Goal: Browse casually

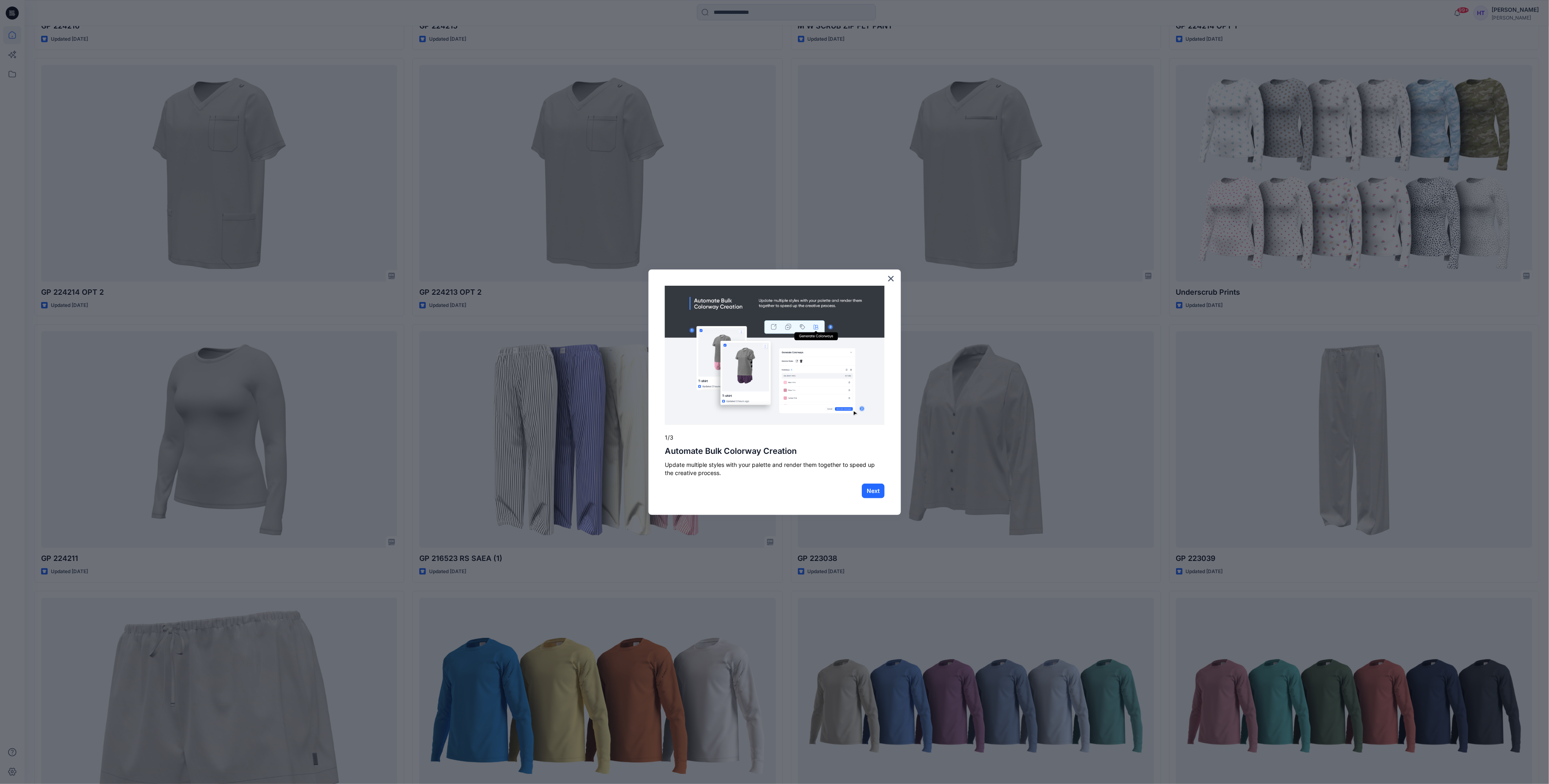
scroll to position [789, 0]
click at [886, 274] on div "× 1/3 Automate Bulk Colorway Creation Update multiple styles with your palette …" at bounding box center [774, 392] width 253 height 246
click at [890, 278] on button "×" at bounding box center [891, 278] width 8 height 13
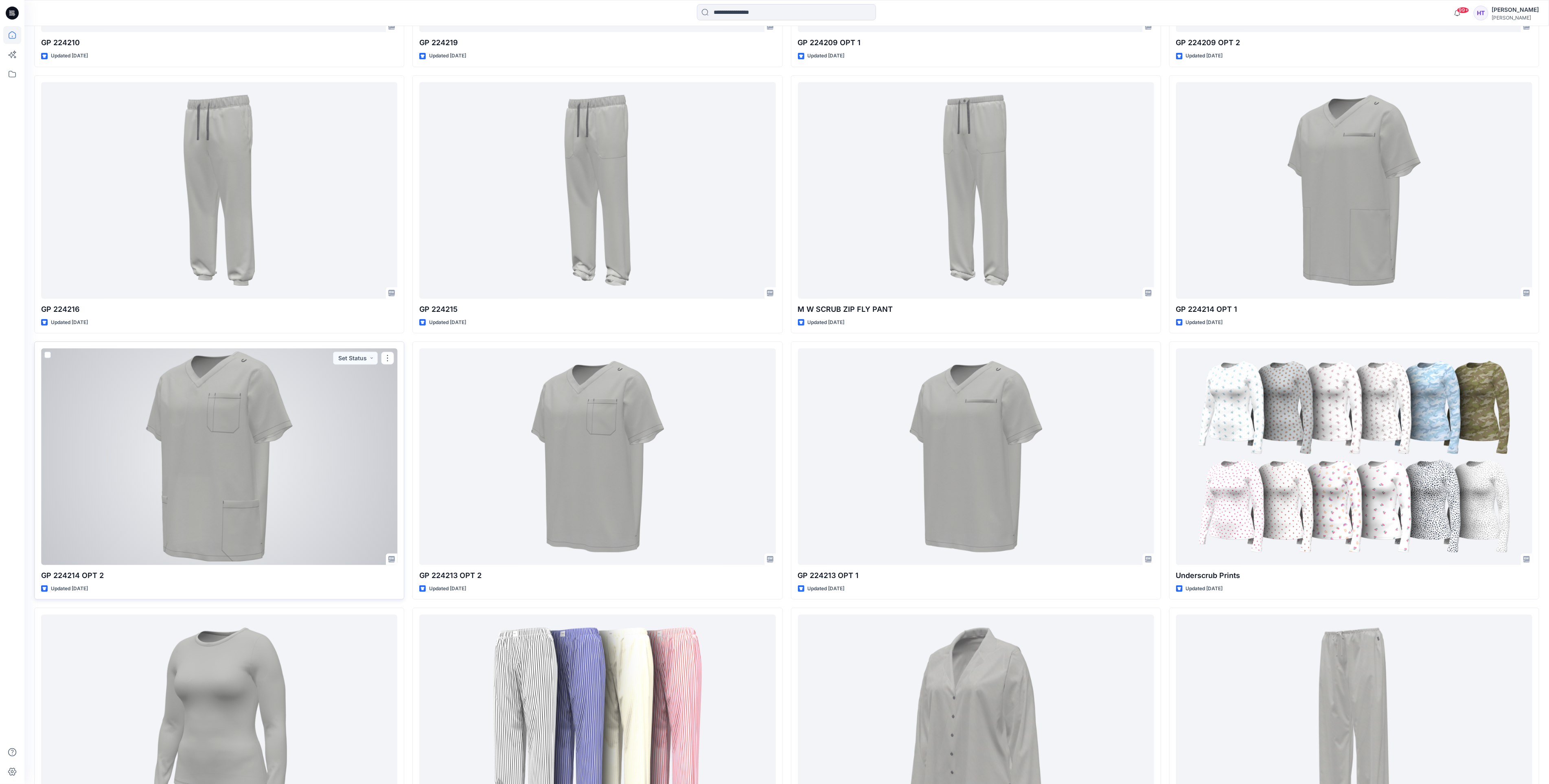
scroll to position [484, 0]
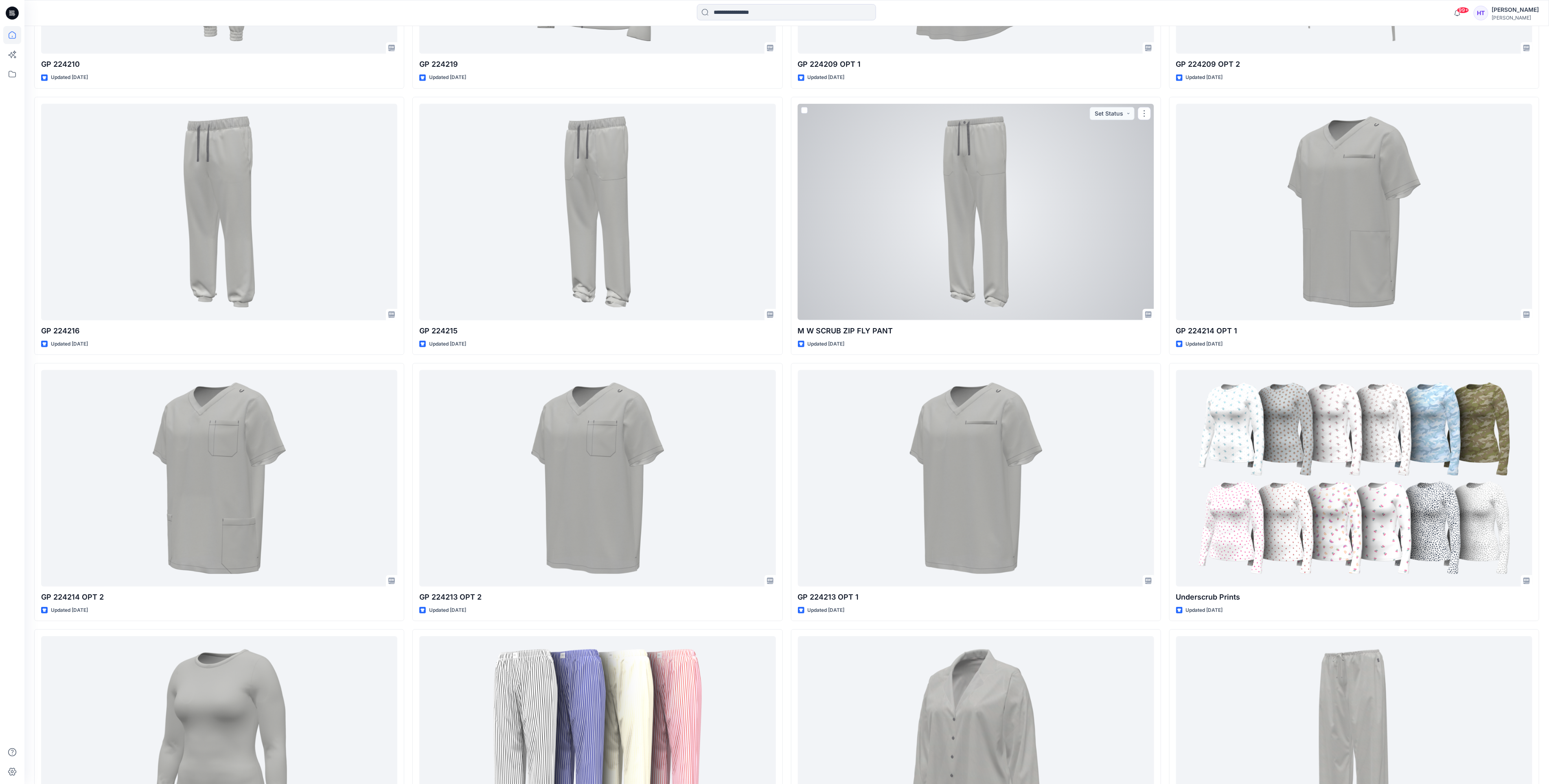
click at [981, 246] on div at bounding box center [976, 212] width 356 height 216
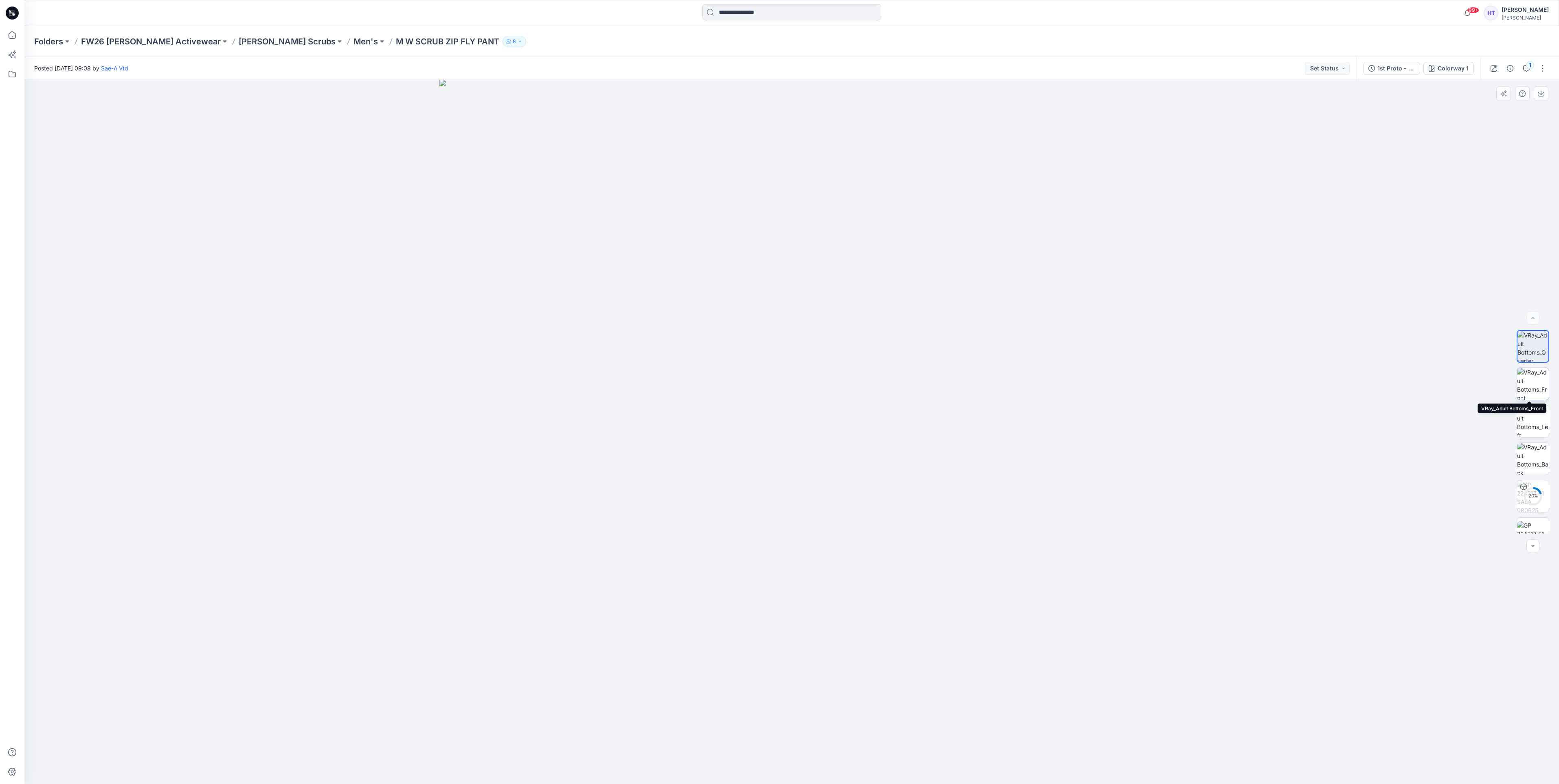
click at [1535, 389] on img at bounding box center [1533, 384] width 32 height 32
click at [1534, 424] on img at bounding box center [1533, 422] width 32 height 32
click at [1532, 460] on img at bounding box center [1533, 459] width 32 height 32
click at [1535, 502] on img at bounding box center [1533, 496] width 32 height 32
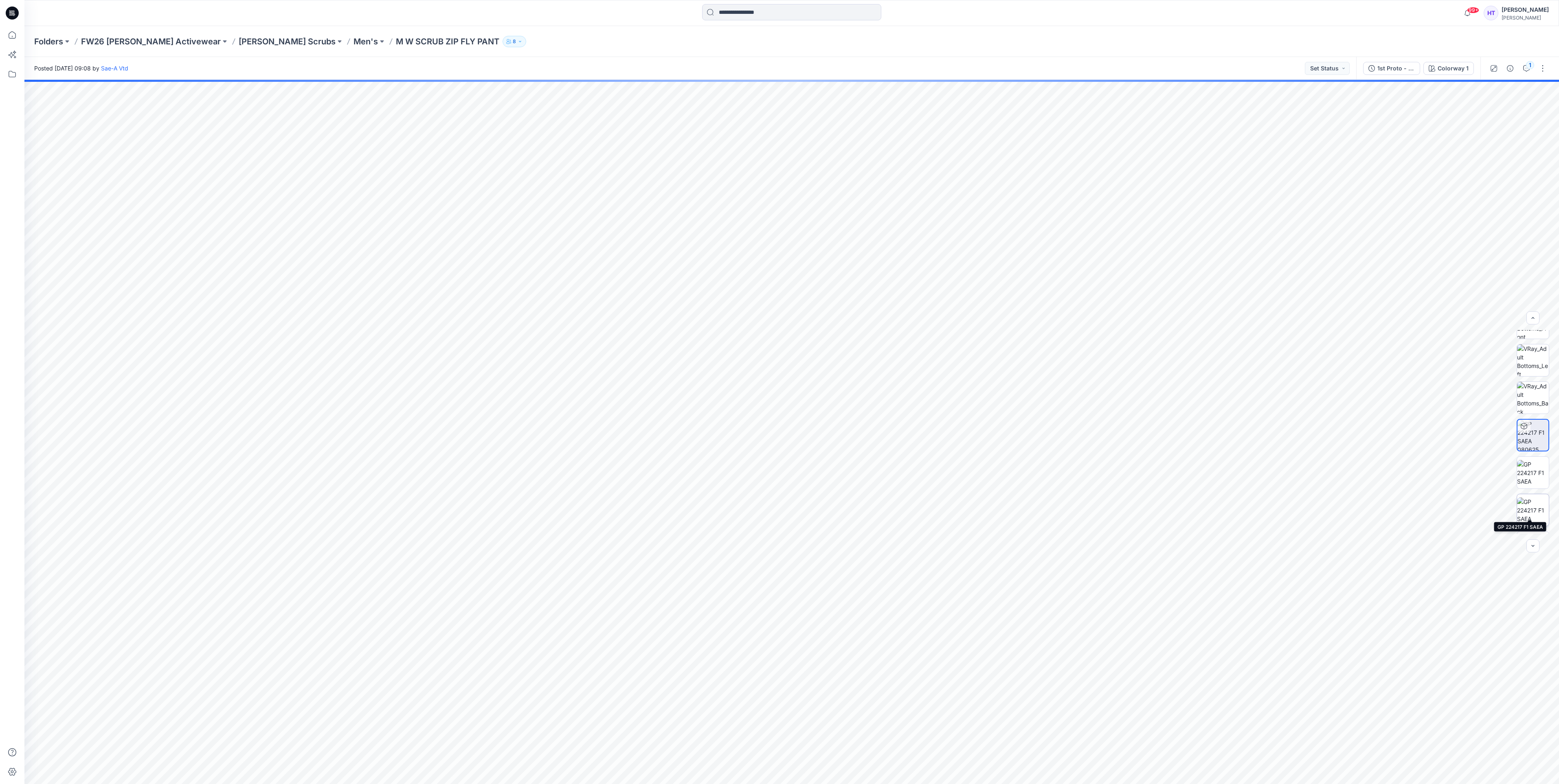
scroll to position [91, 0]
